Goal: Information Seeking & Learning: Learn about a topic

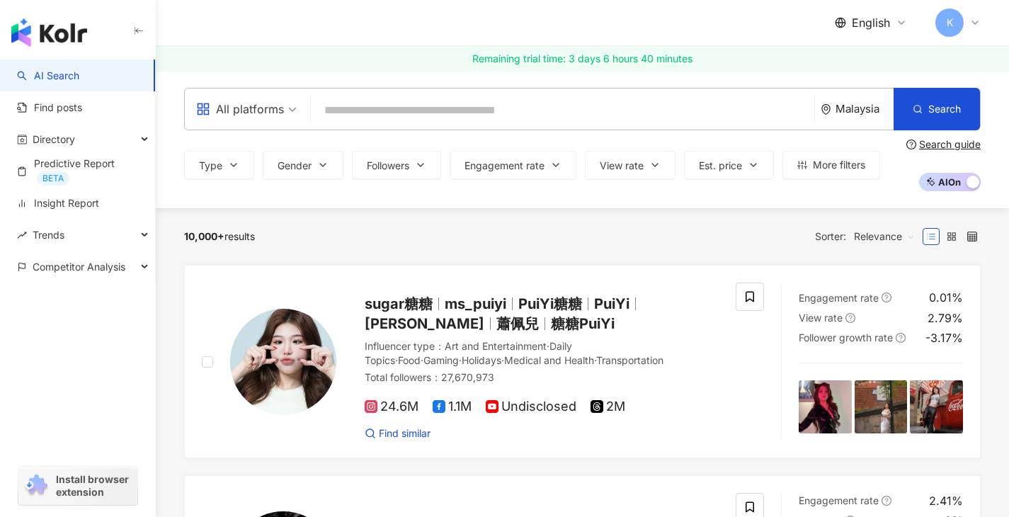
click at [406, 110] on input "search" at bounding box center [562, 110] width 492 height 27
click at [289, 120] on span "All platforms" at bounding box center [246, 109] width 101 height 23
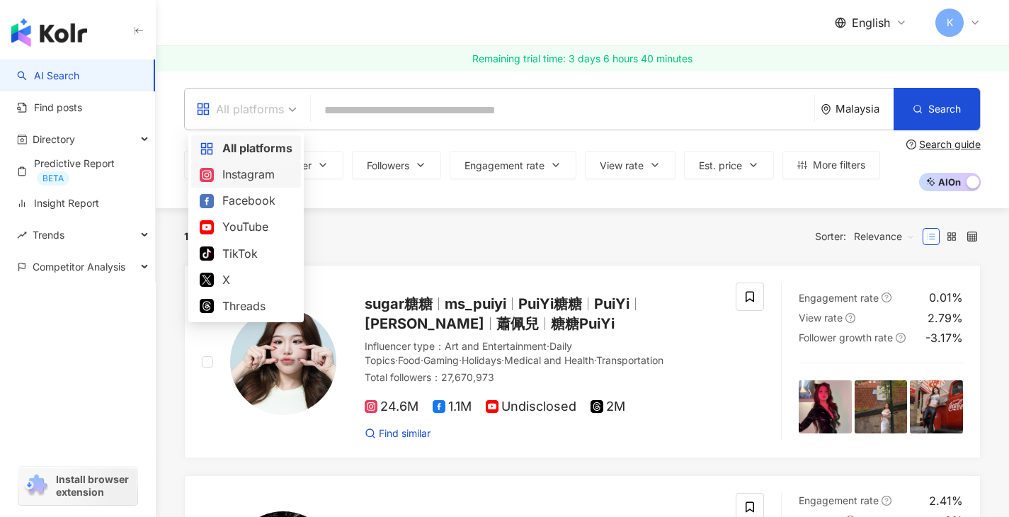
click at [264, 180] on div "Instagram" at bounding box center [246, 175] width 93 height 18
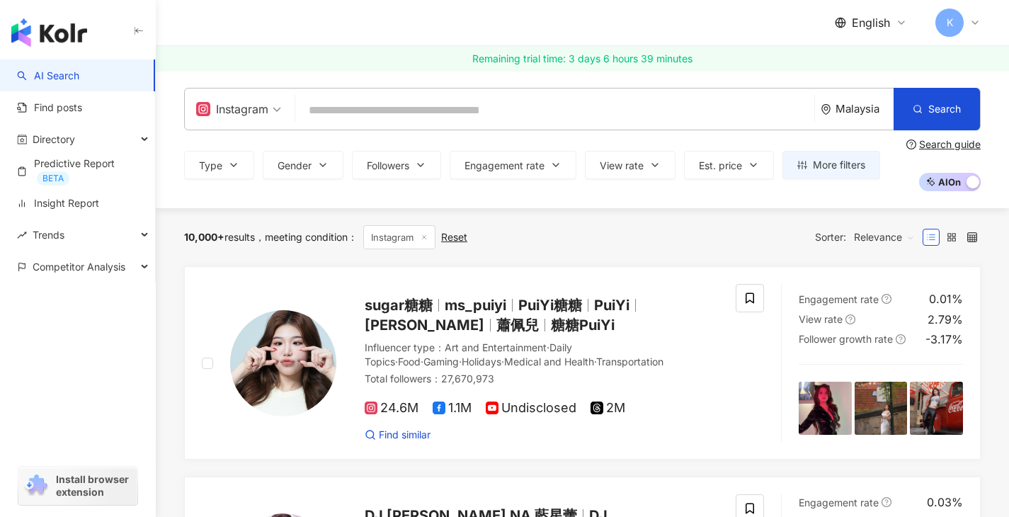
click at [265, 114] on div "Instagram" at bounding box center [232, 109] width 72 height 23
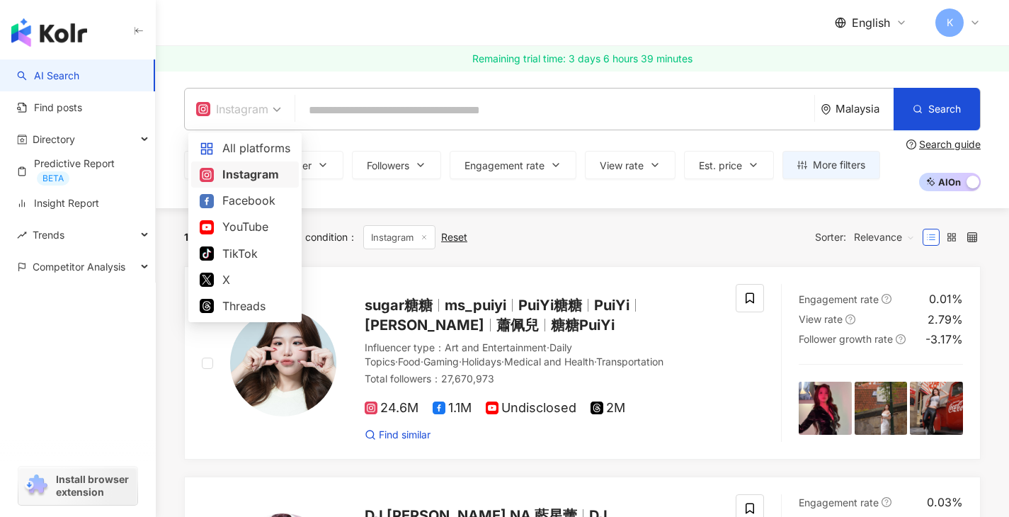
click at [272, 110] on span "Instagram" at bounding box center [238, 109] width 85 height 23
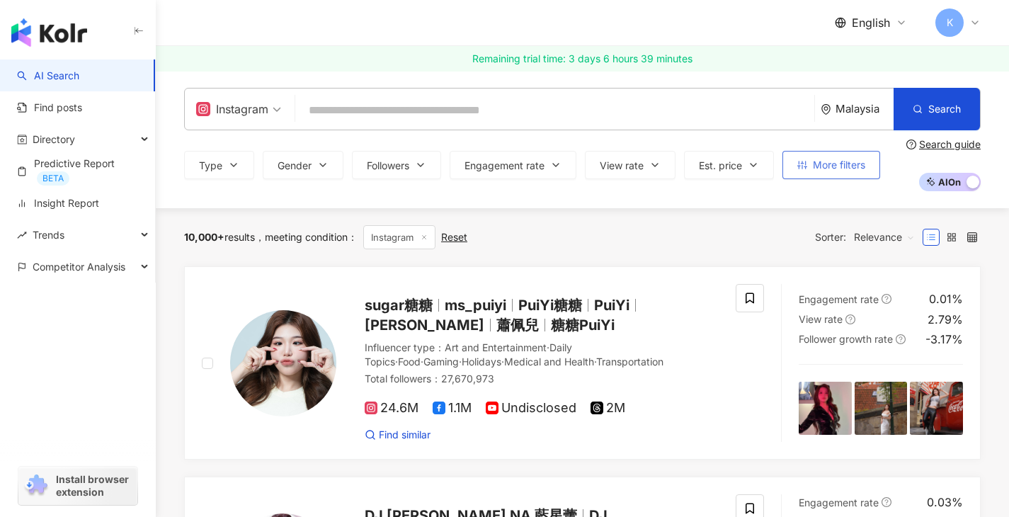
click at [825, 169] on span "More filters" at bounding box center [839, 164] width 52 height 11
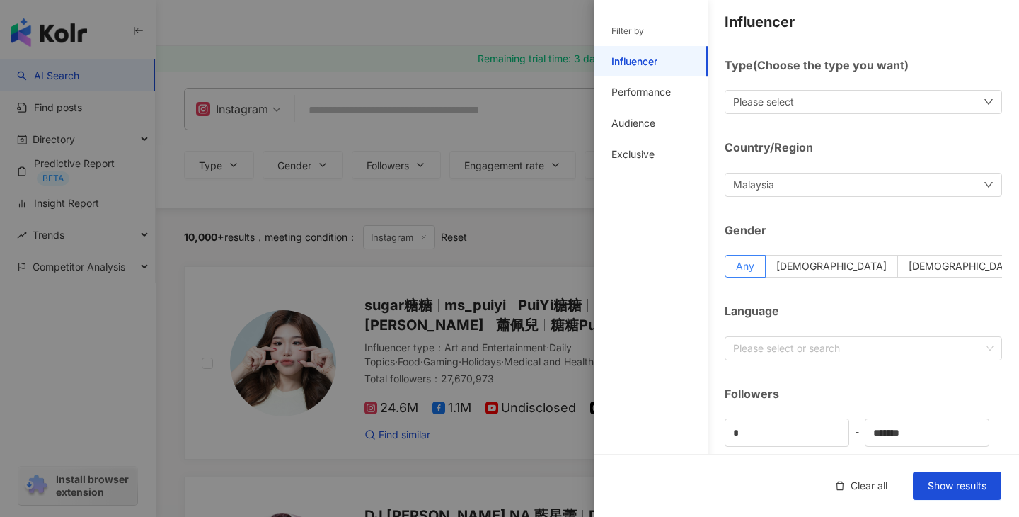
scroll to position [6, 0]
click at [863, 103] on div "Please select" at bounding box center [863, 101] width 277 height 24
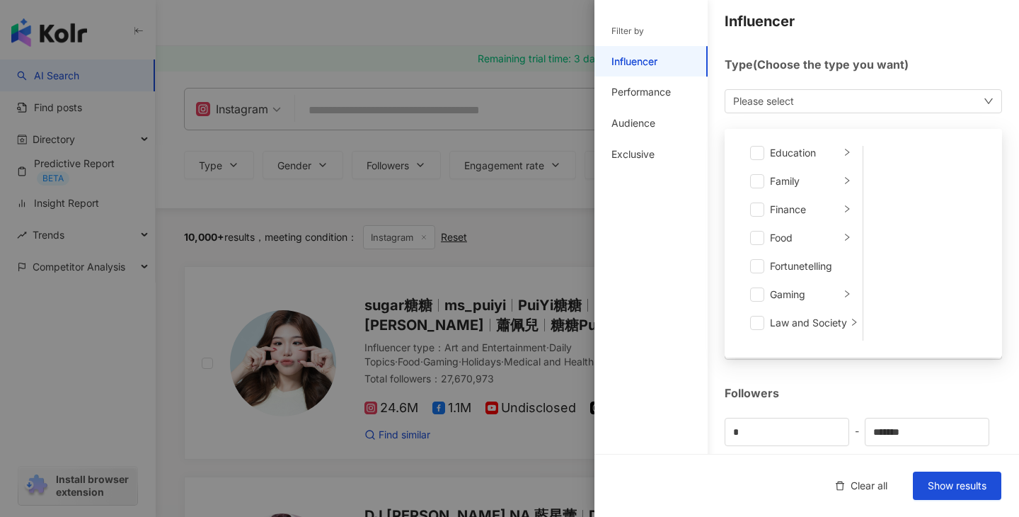
scroll to position [148, 0]
click at [760, 212] on span at bounding box center [757, 213] width 14 height 14
click at [760, 326] on span at bounding box center [757, 327] width 14 height 14
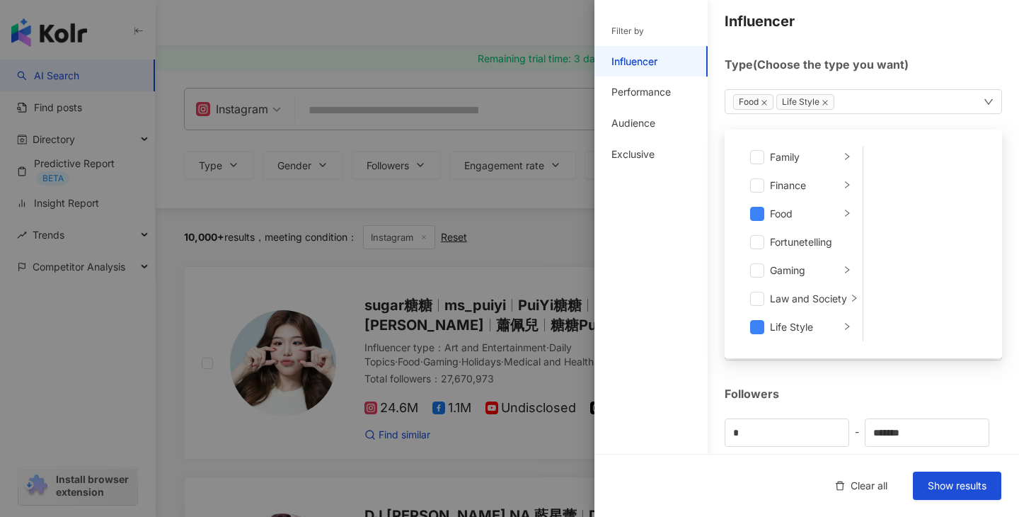
scroll to position [159, 0]
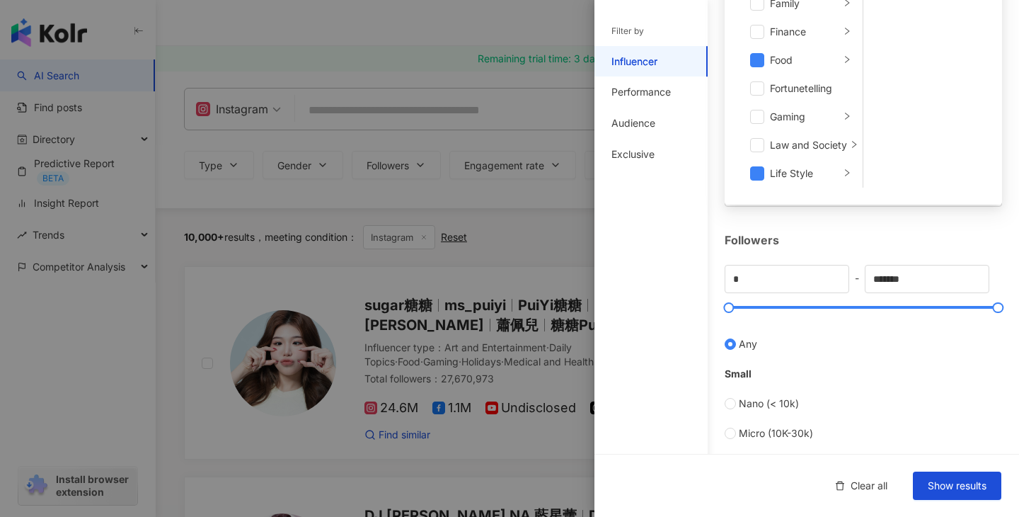
click at [949, 252] on div "Followers * - ******* Any Small Nano (< 10k) Micro (10K-30k) Small (30k-50k) Me…" at bounding box center [863, 455] width 277 height 447
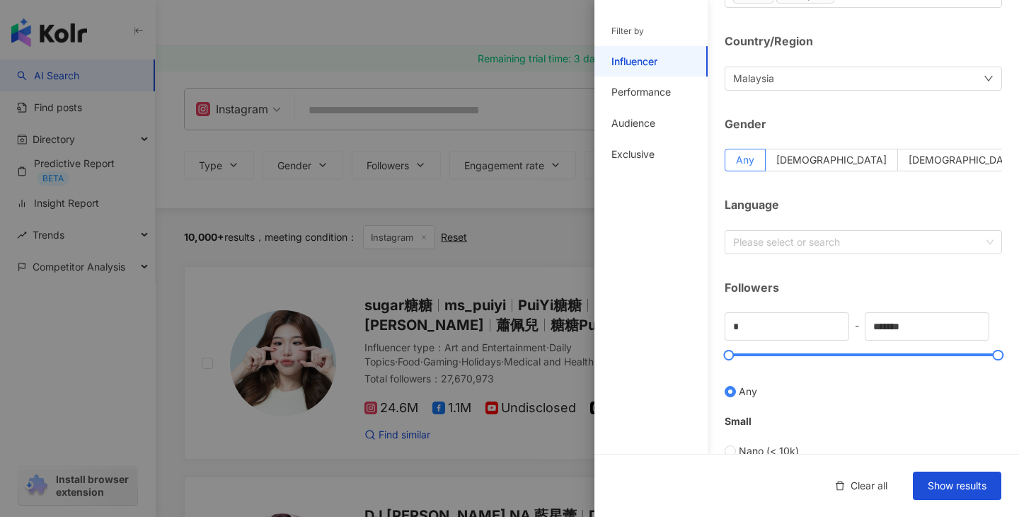
scroll to position [130, 0]
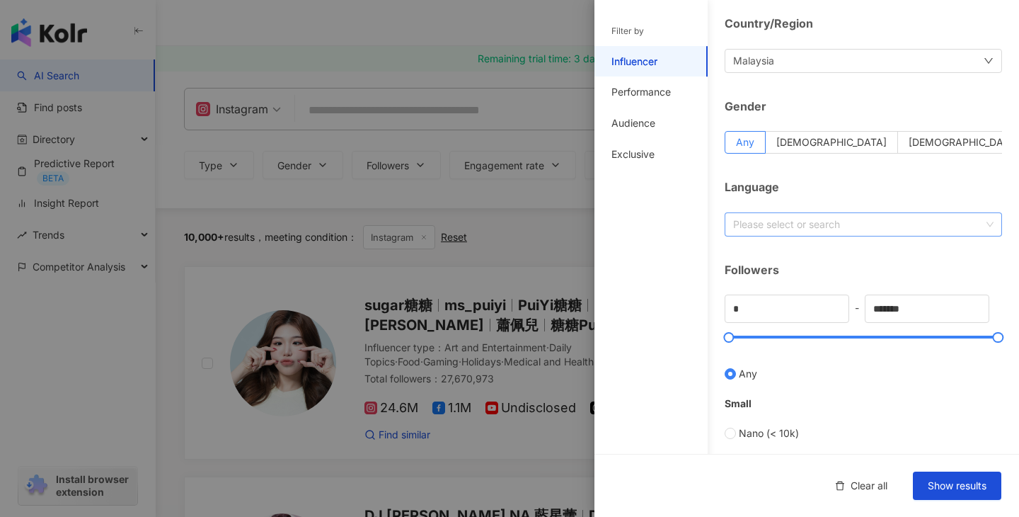
click at [974, 226] on div "Please select or search" at bounding box center [863, 224] width 277 height 24
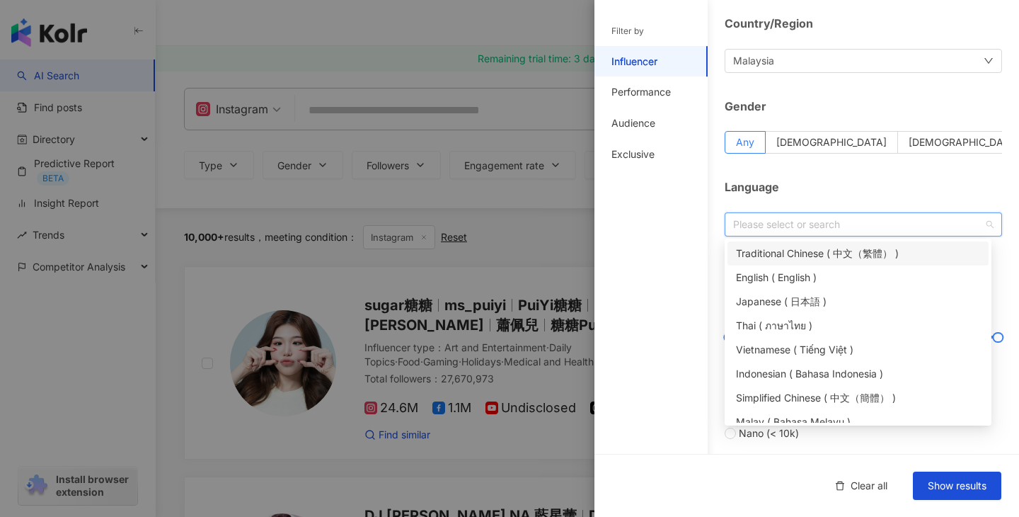
click at [885, 201] on div "Language Please select or search" at bounding box center [863, 207] width 277 height 57
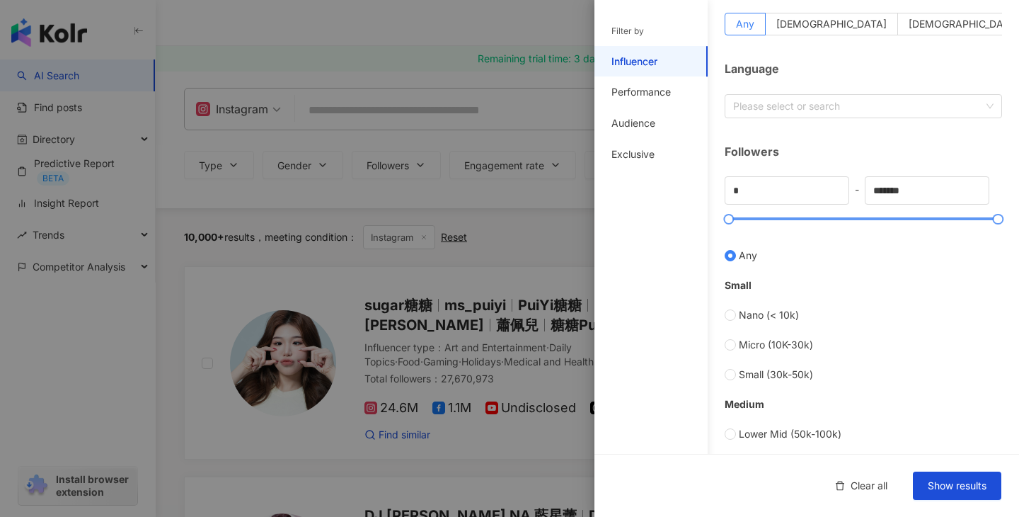
scroll to position [249, 0]
click at [746, 190] on input "*" at bounding box center [787, 189] width 123 height 27
drag, startPoint x: 773, startPoint y: 185, endPoint x: 675, endPoint y: 190, distance: 97.8
click at [675, 190] on div "Filter by Influencer Performance Audience Exclusive Influencer Type ( Choose th…" at bounding box center [807, 286] width 425 height 1070
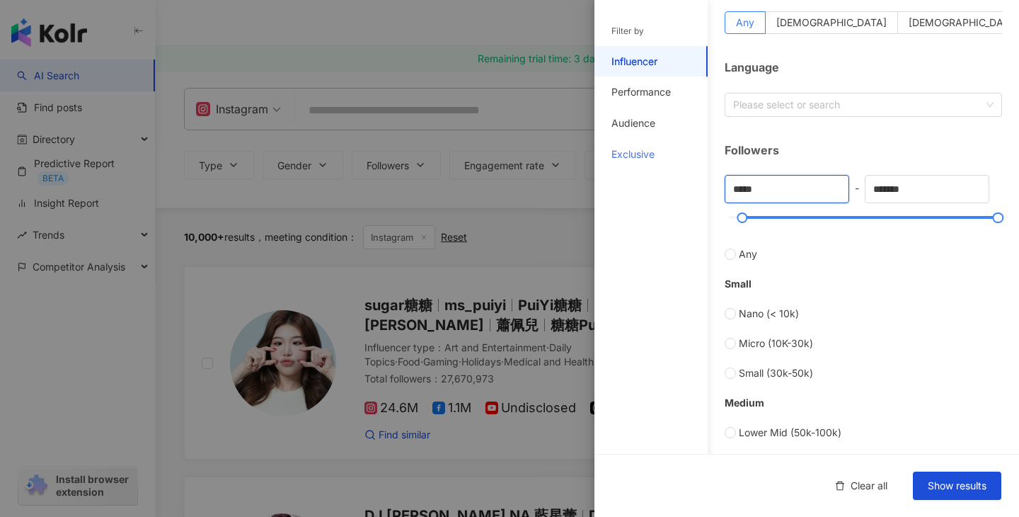
type input "*"
type input "*****"
drag, startPoint x: 946, startPoint y: 193, endPoint x: 795, endPoint y: 188, distance: 150.9
click at [796, 189] on div "***** - ******* Any Small Nano (< 10k) Micro (10K-30k) Small (30k-50k) Medium L…" at bounding box center [863, 382] width 277 height 414
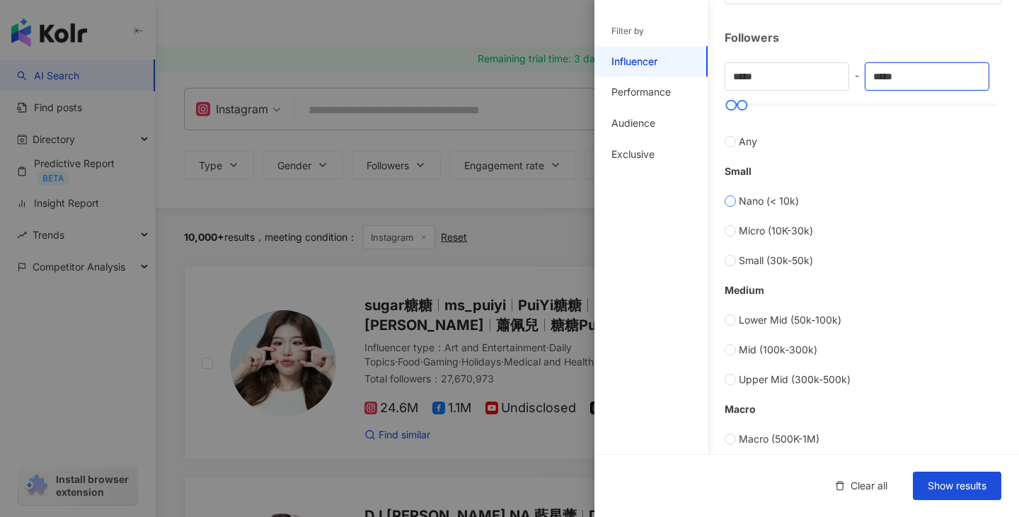
scroll to position [362, 0]
type input "*****"
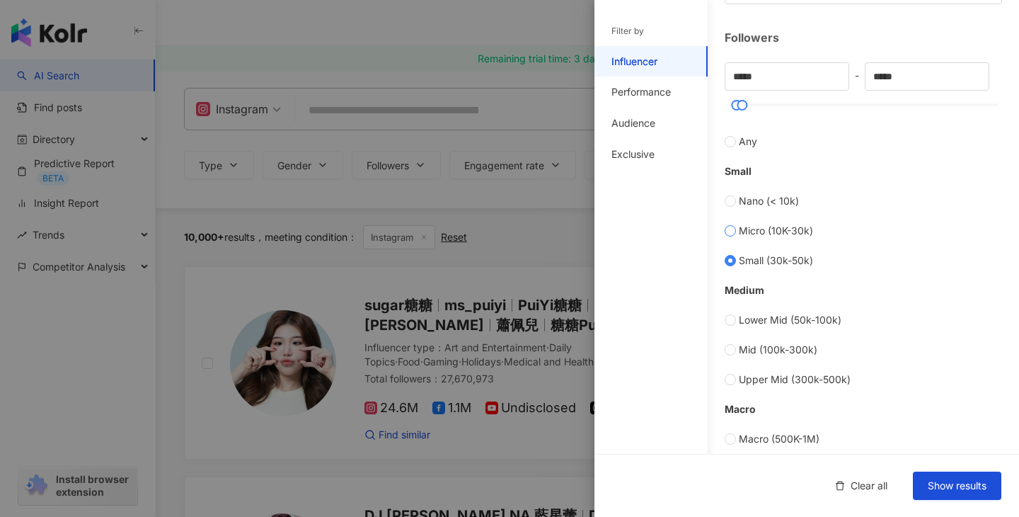
type input "*****"
click at [736, 231] on label "Micro (10K-30k)" at bounding box center [863, 231] width 277 height 16
type input "*****"
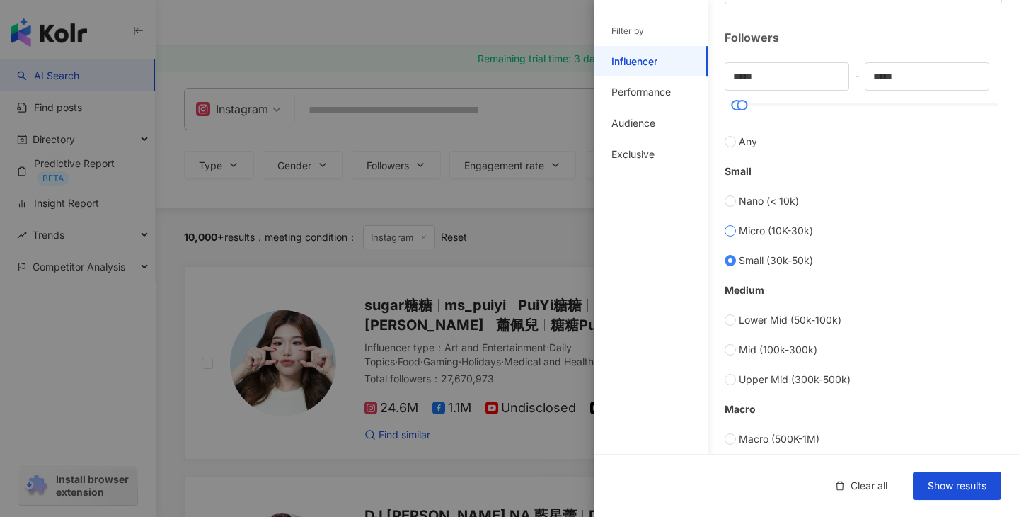
type input "*****"
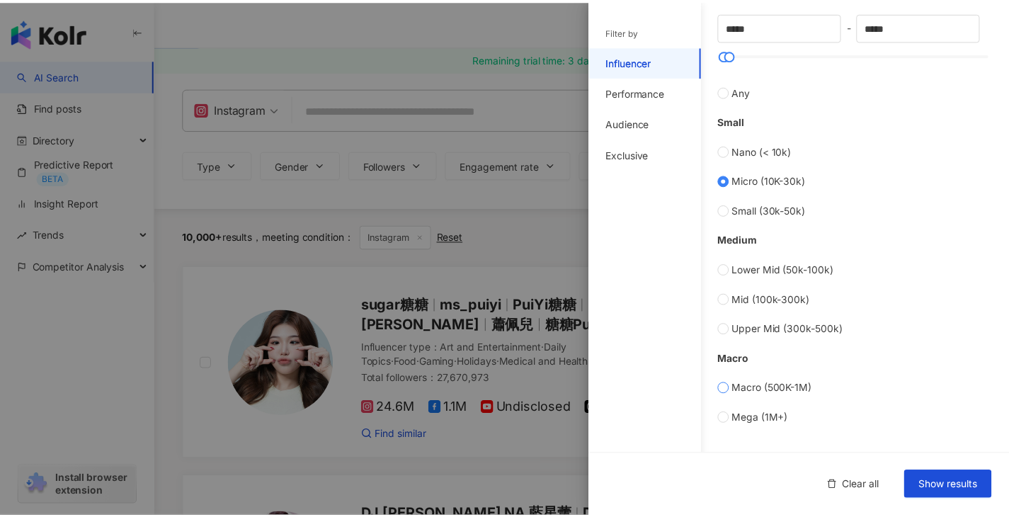
scroll to position [553, 0]
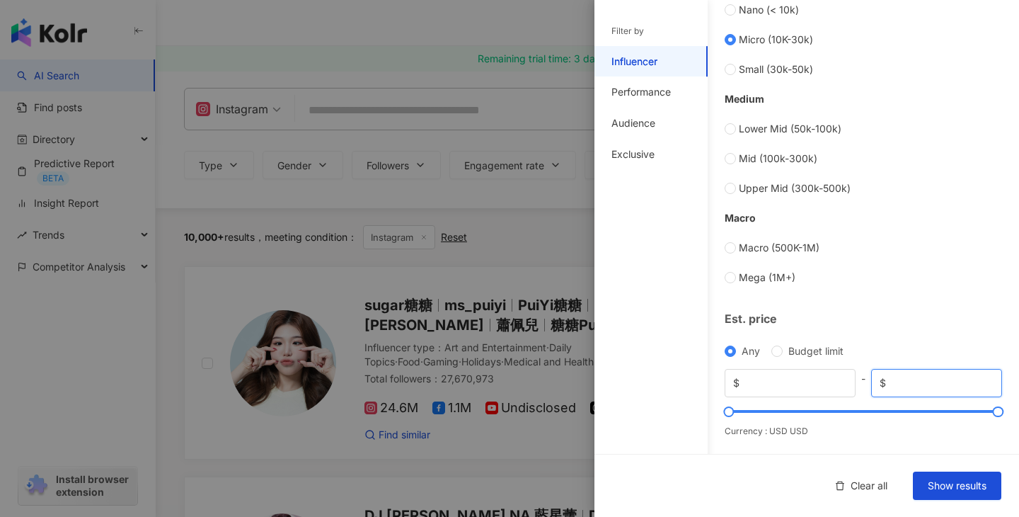
click at [906, 385] on input "*****" at bounding box center [941, 383] width 105 height 16
click at [964, 503] on div "Clear all Show results" at bounding box center [807, 485] width 425 height 63
click at [963, 495] on button "Show results" at bounding box center [957, 485] width 88 height 28
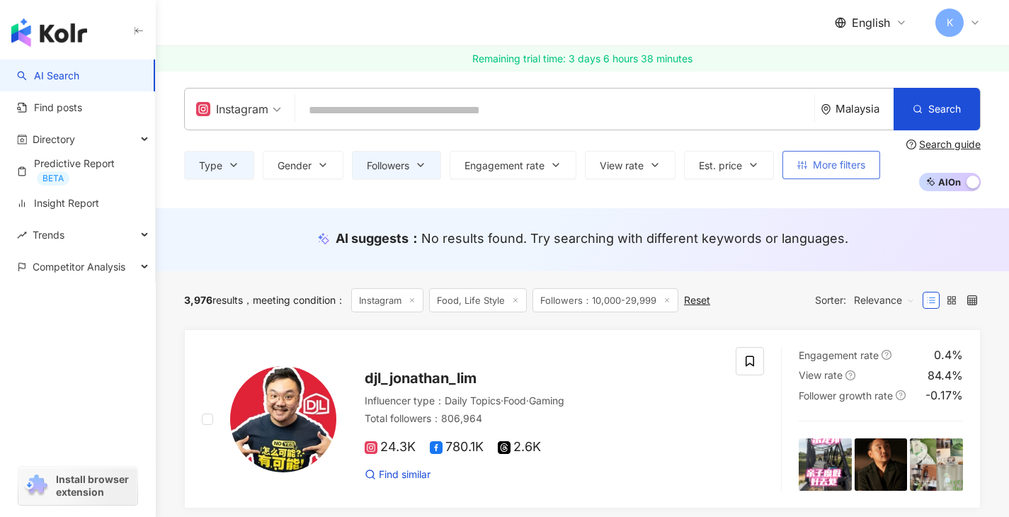
click at [847, 171] on span "More filters" at bounding box center [839, 164] width 52 height 11
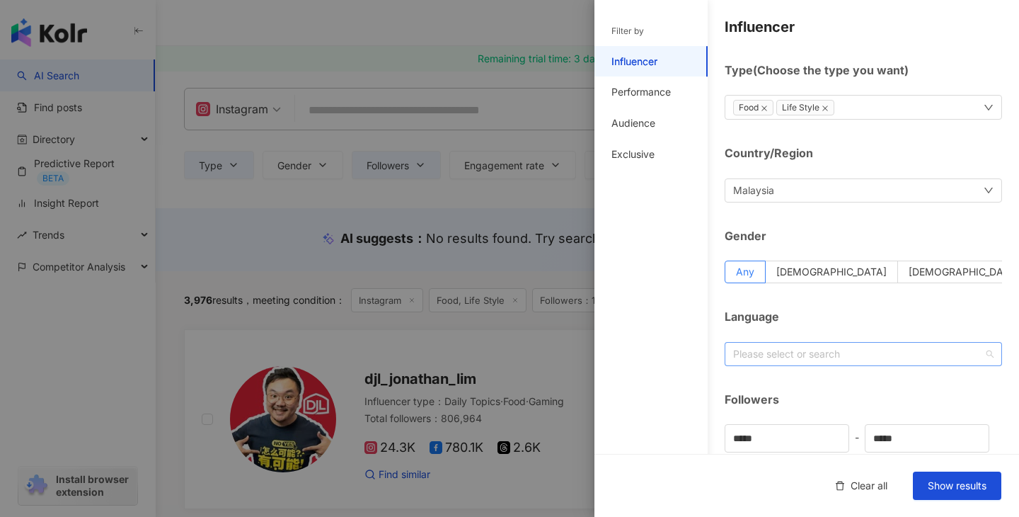
click at [831, 348] on div at bounding box center [856, 353] width 257 height 11
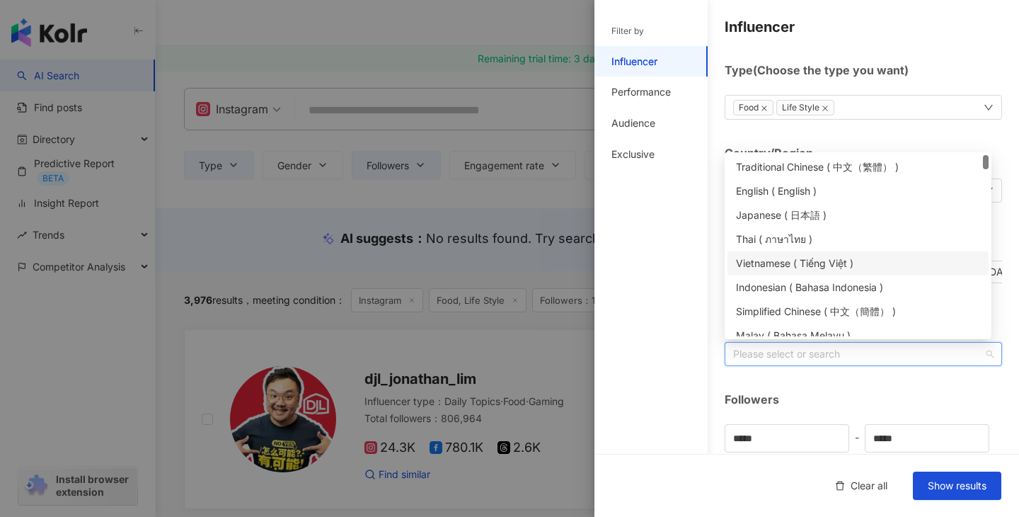
scroll to position [3, 0]
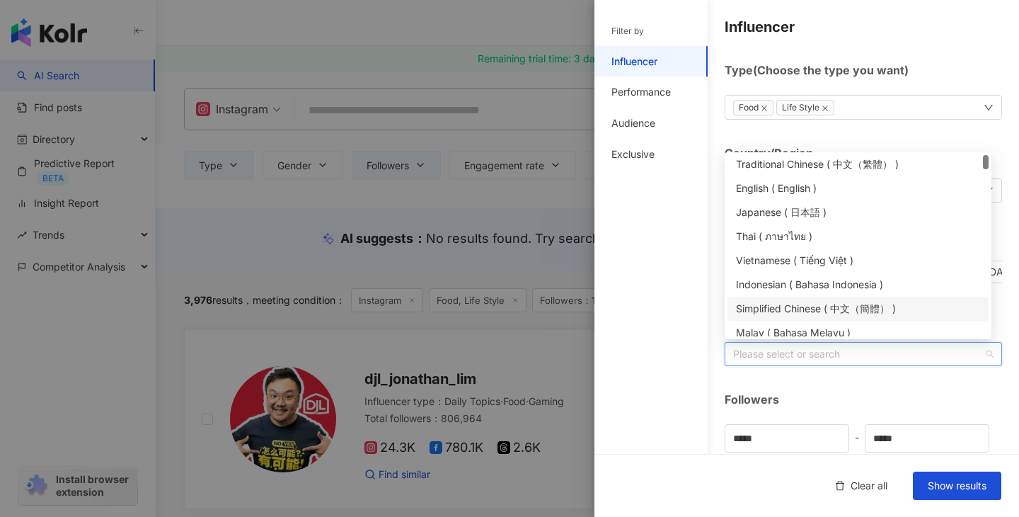
click at [874, 304] on div "Simplified Chinese ( 中文（簡體） )" at bounding box center [858, 309] width 244 height 16
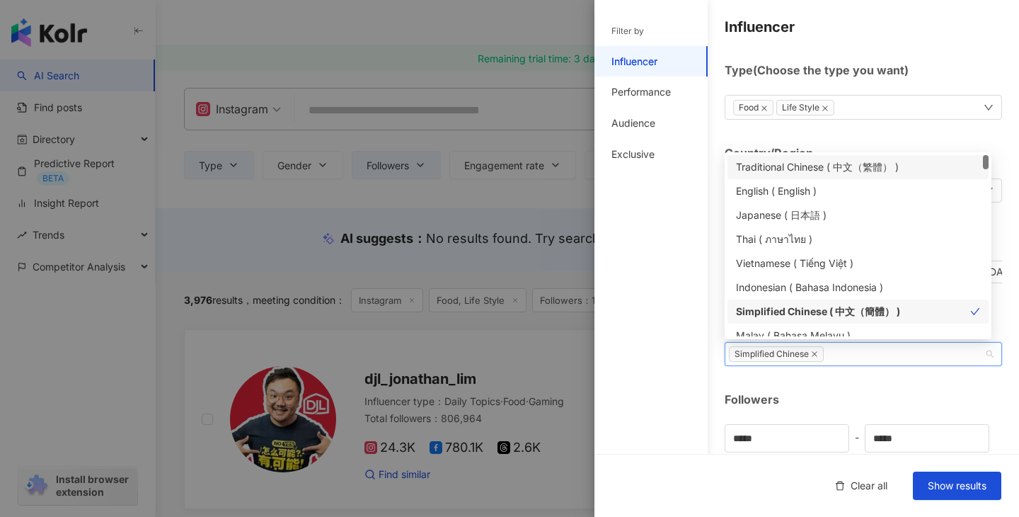
click at [855, 168] on div "Traditional Chinese ( 中文（繁體） )" at bounding box center [858, 167] width 244 height 16
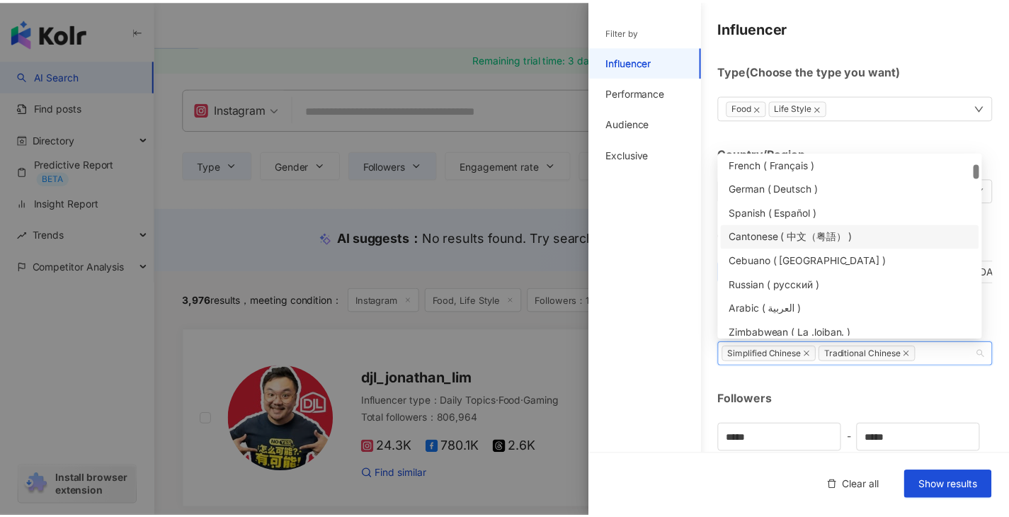
scroll to position [285, 0]
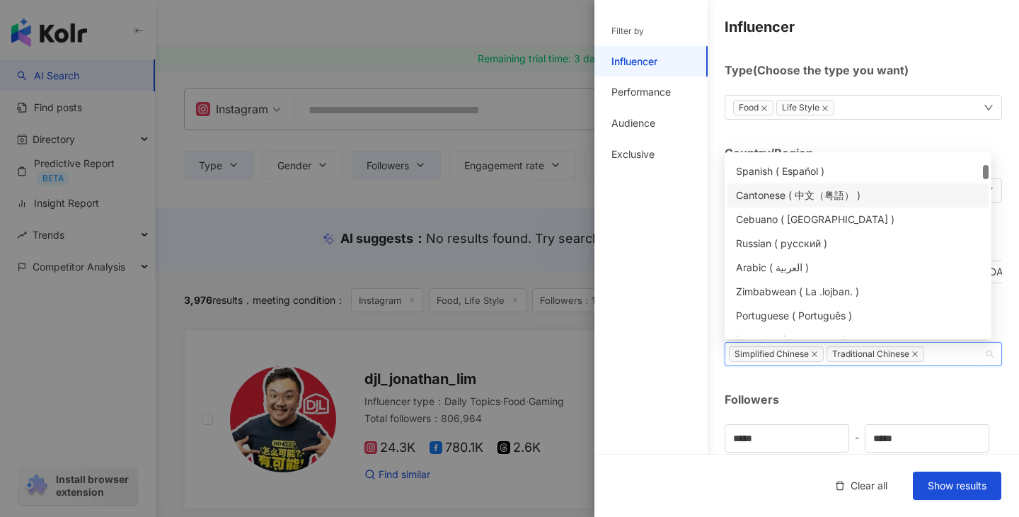
click at [882, 202] on div "Cantonese ( 中文（粤語） )" at bounding box center [858, 196] width 244 height 16
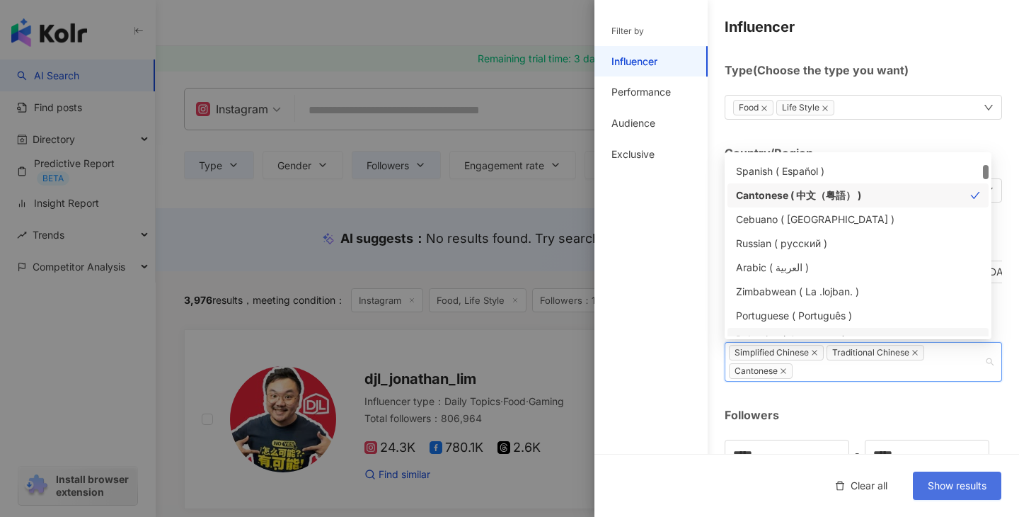
click at [958, 481] on span "Show results" at bounding box center [957, 485] width 59 height 11
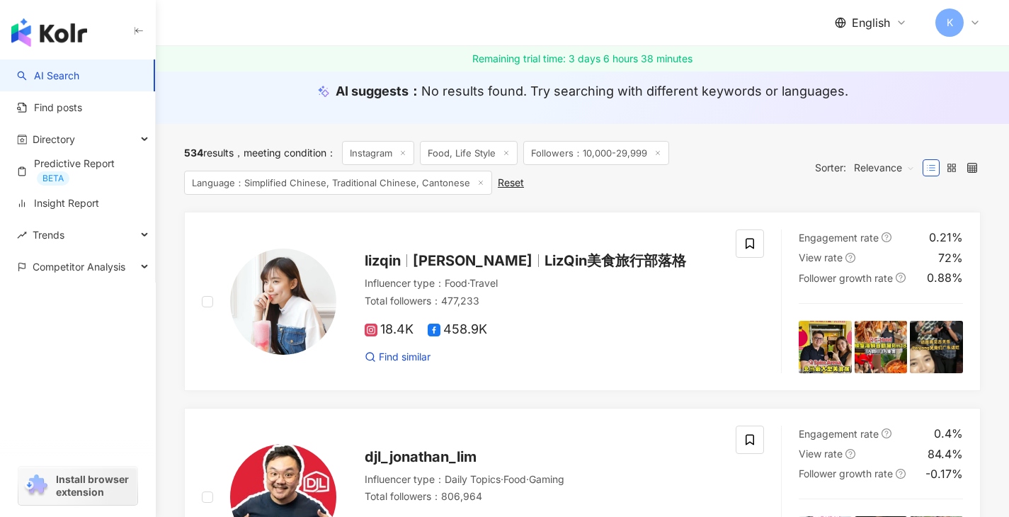
scroll to position [176, 0]
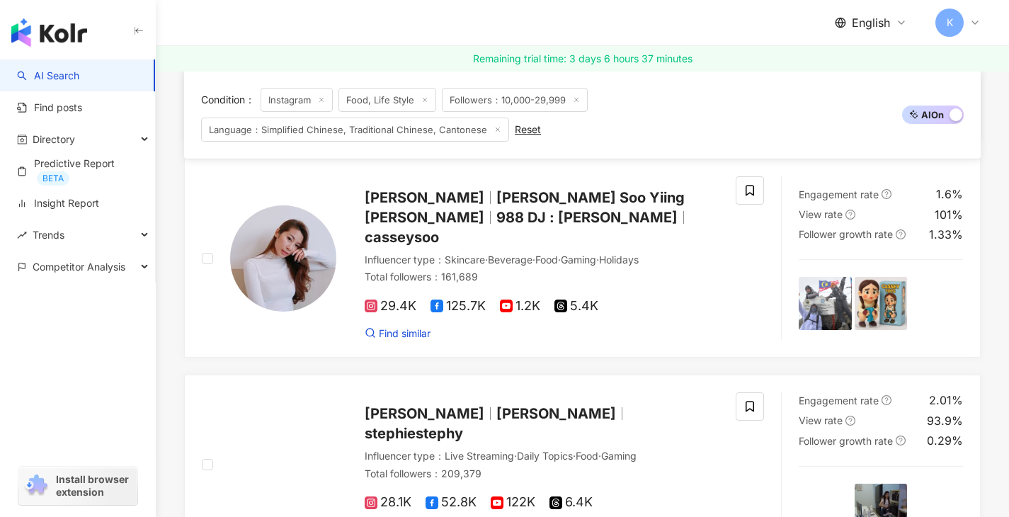
scroll to position [1587, 0]
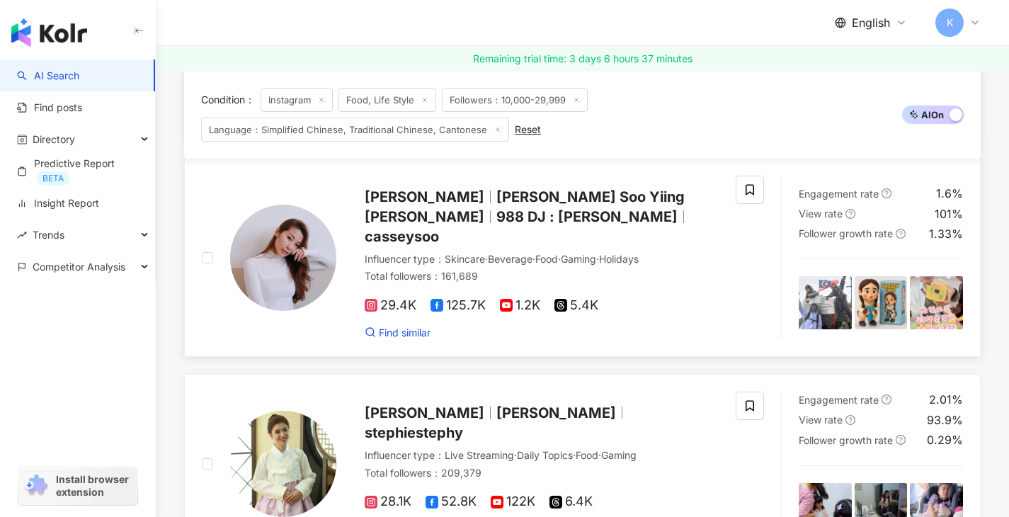
click at [383, 298] on span "29.4K" at bounding box center [391, 305] width 52 height 15
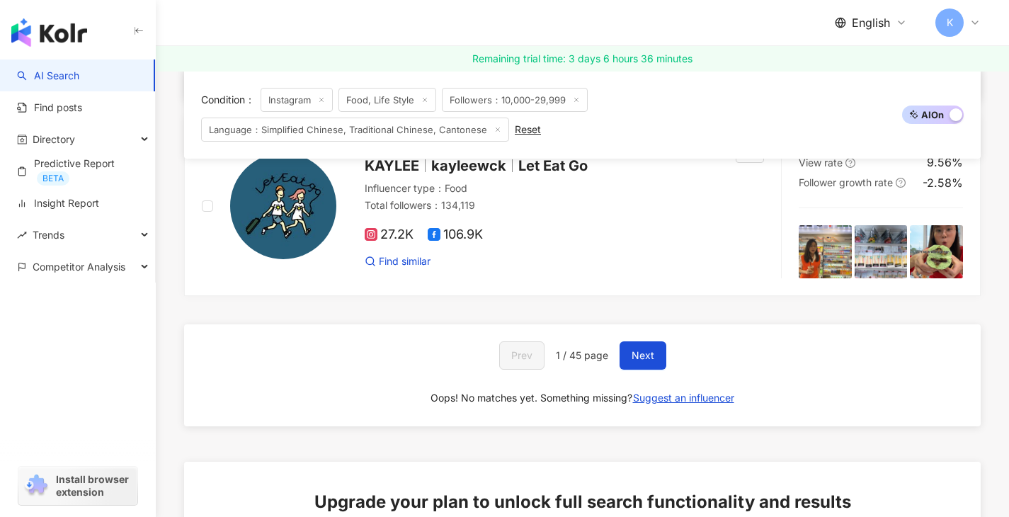
scroll to position [2471, 0]
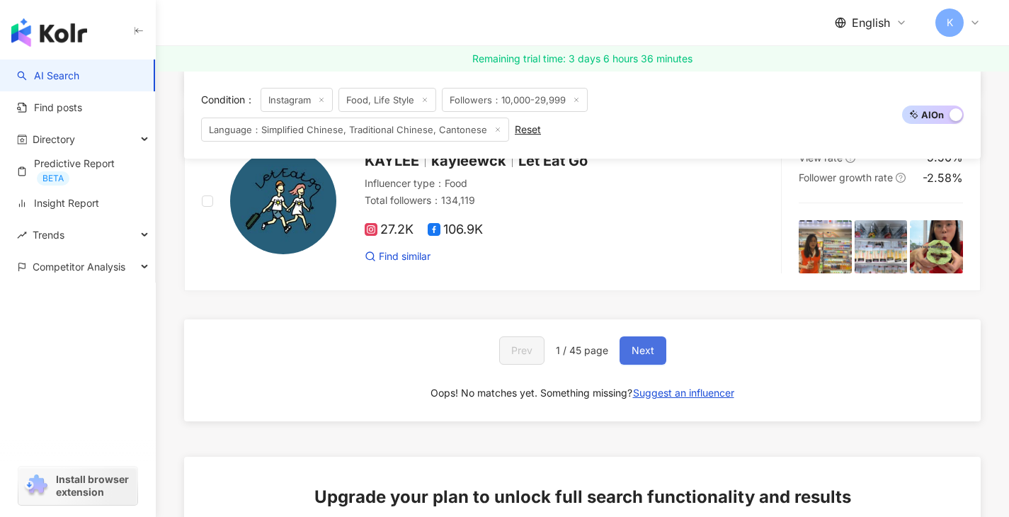
click at [641, 336] on button "Next" at bounding box center [642, 350] width 47 height 28
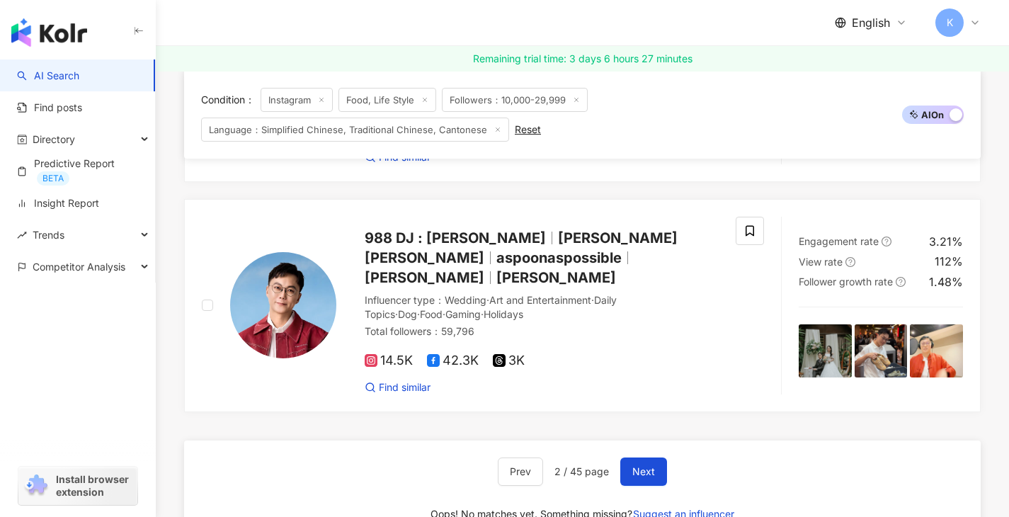
scroll to position [2492, 0]
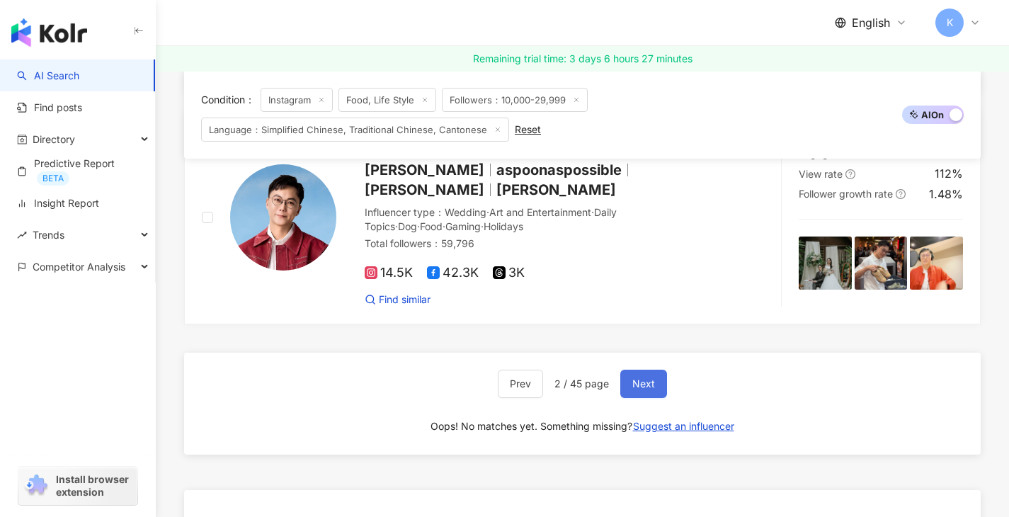
click at [655, 369] on button "Next" at bounding box center [643, 383] width 47 height 28
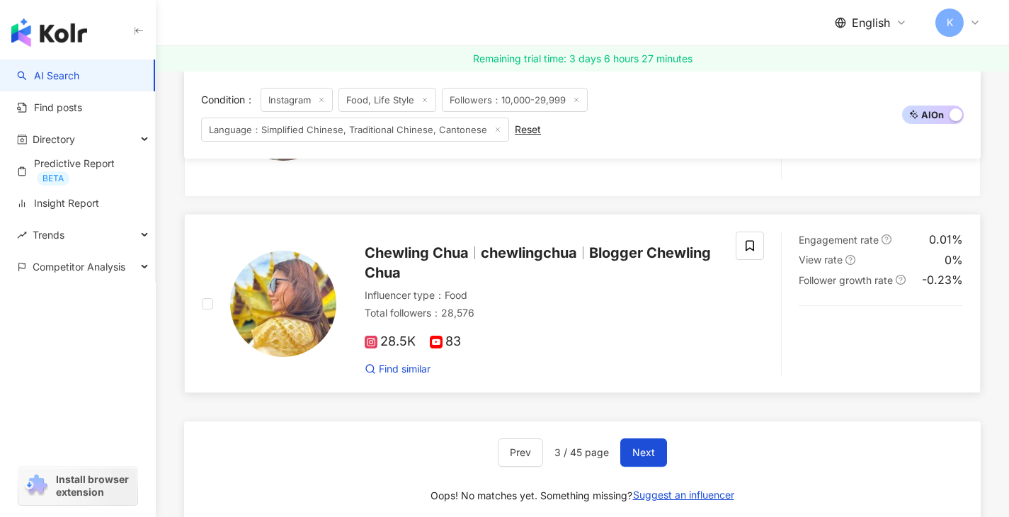
scroll to position [2468, 0]
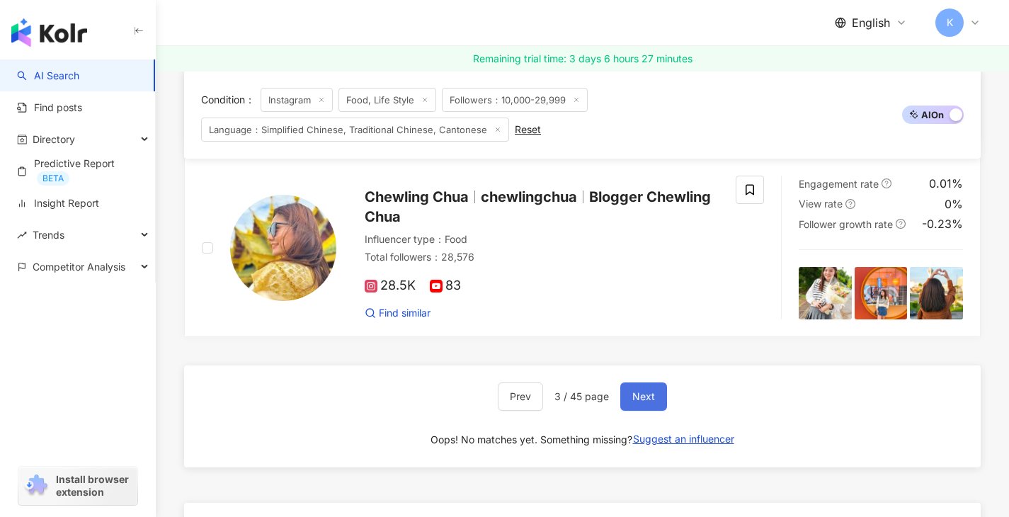
click at [641, 395] on span "Next" at bounding box center [643, 396] width 23 height 11
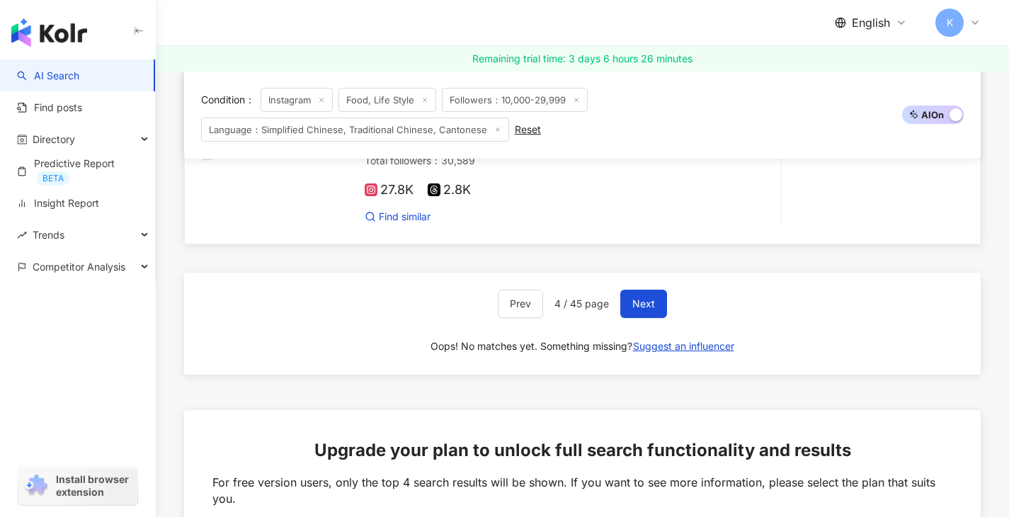
scroll to position [2262, 0]
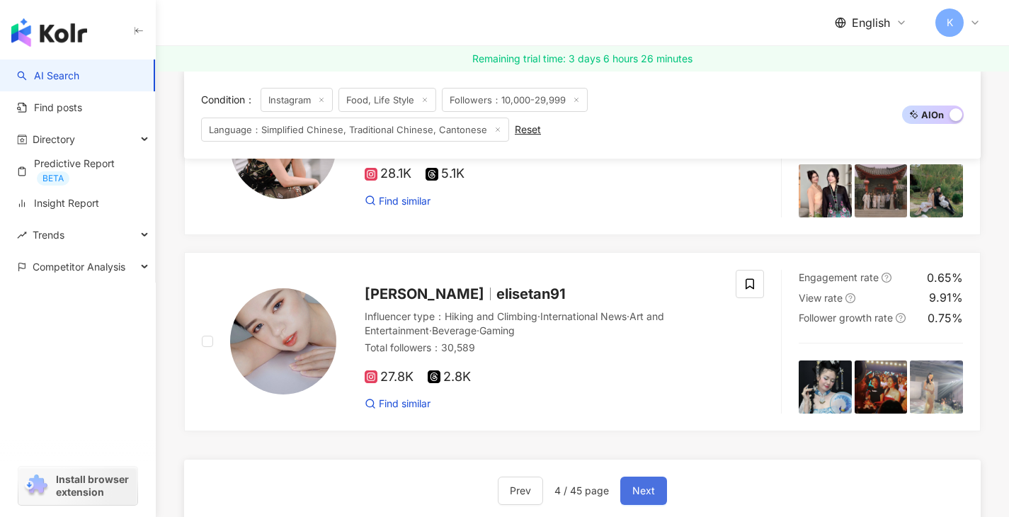
click at [636, 499] on button "Next" at bounding box center [643, 490] width 47 height 28
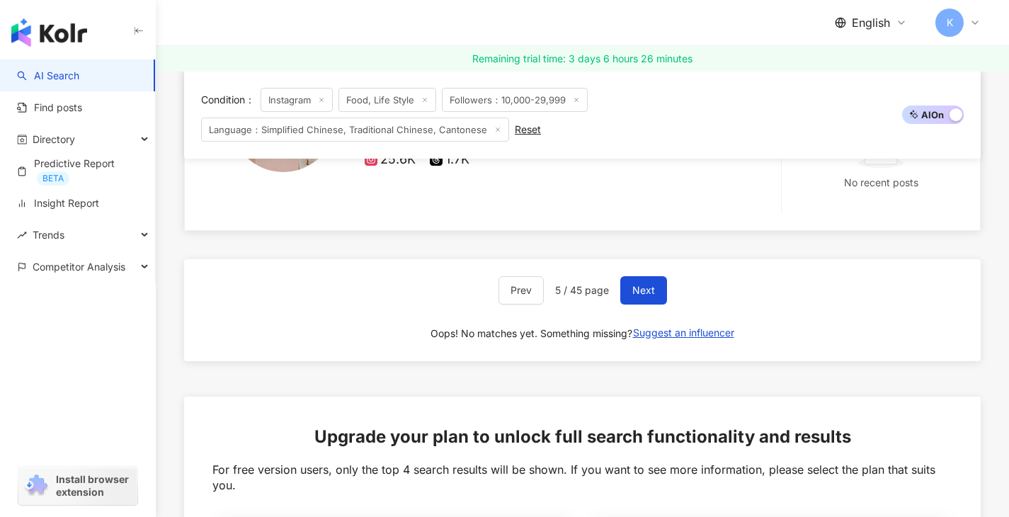
scroll to position [2525, 0]
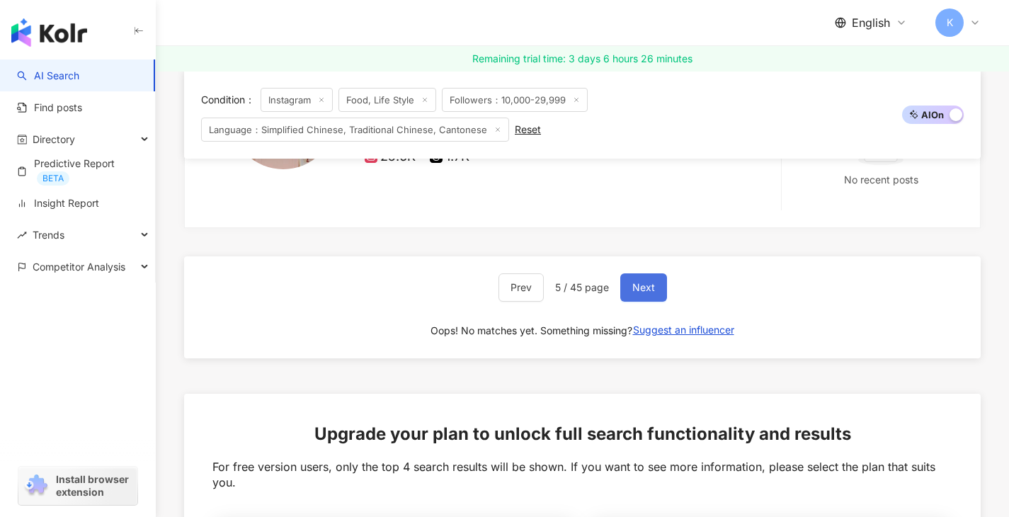
click at [658, 277] on button "Next" at bounding box center [643, 287] width 47 height 28
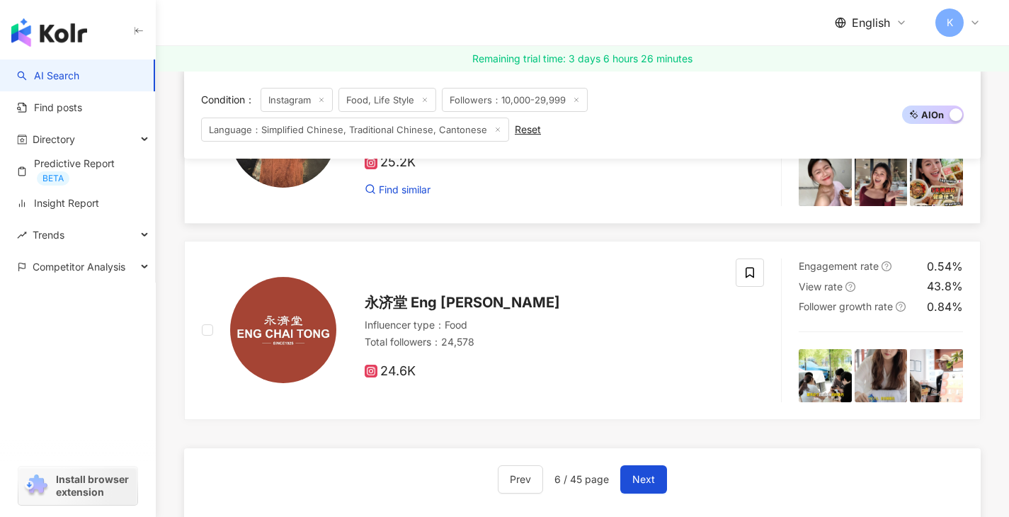
scroll to position [2290, 0]
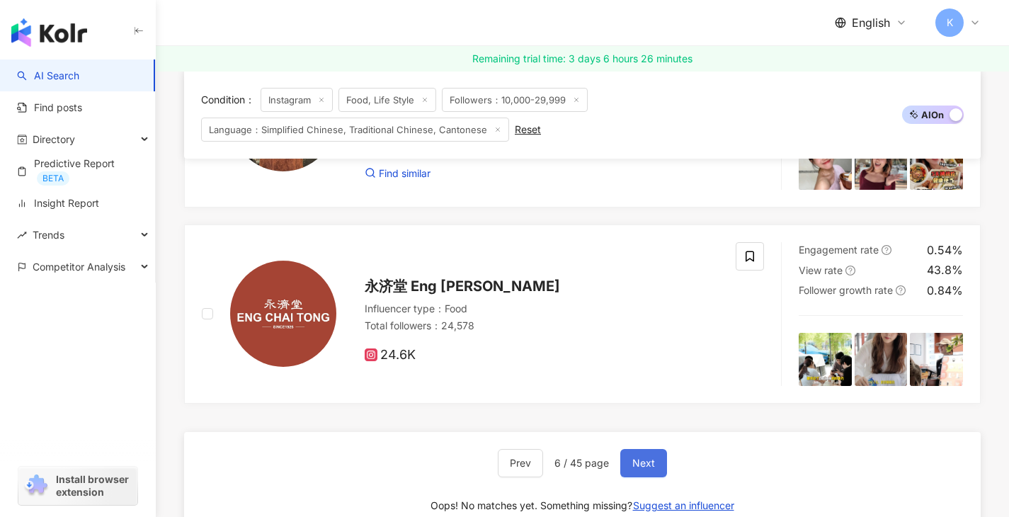
click at [639, 468] on button "Next" at bounding box center [643, 463] width 47 height 28
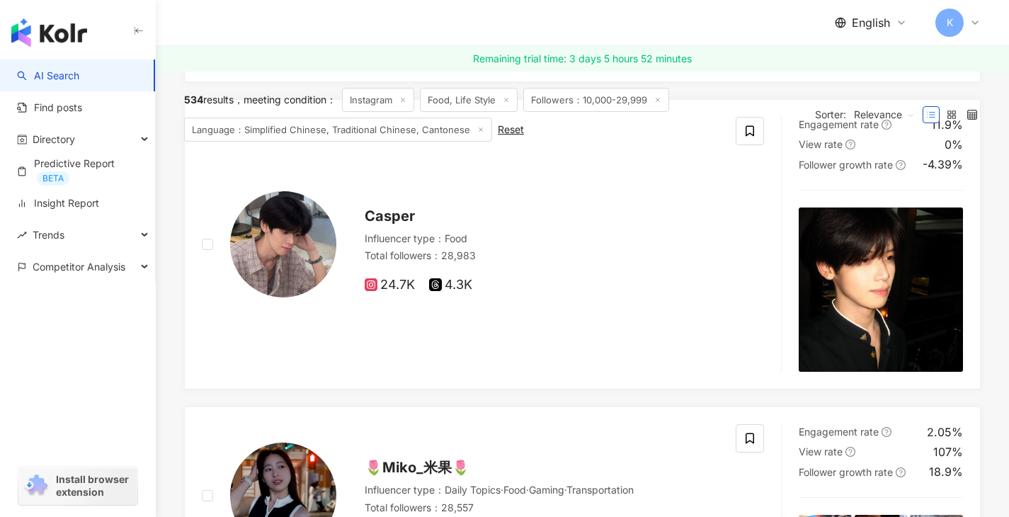
scroll to position [0, 0]
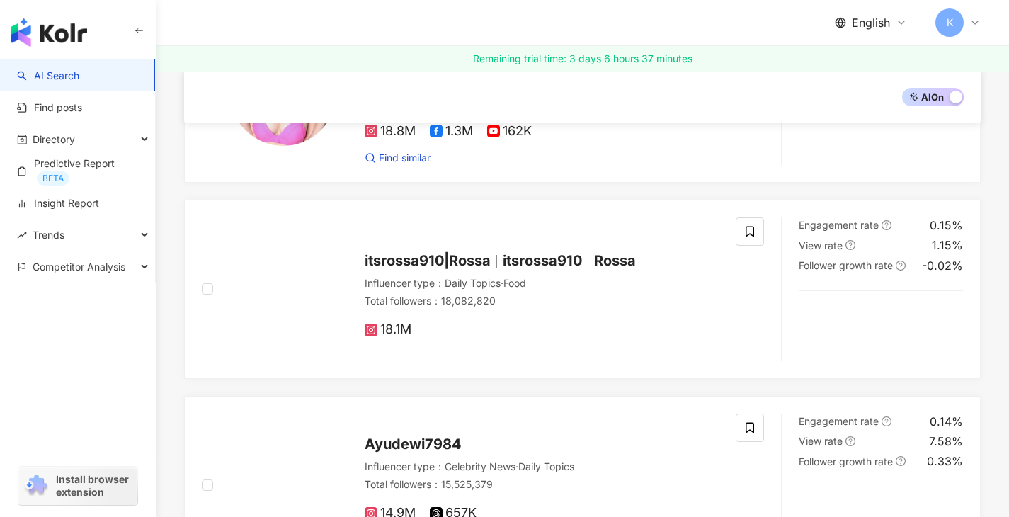
scroll to position [977, 0]
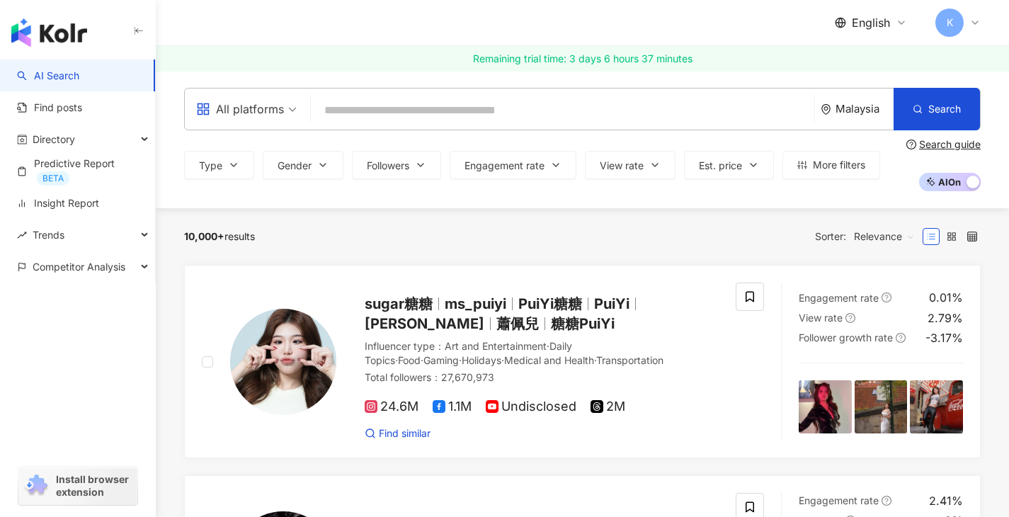
click at [91, 491] on span "Install browser extension" at bounding box center [94, 485] width 77 height 25
